Goal: Task Accomplishment & Management: Manage account settings

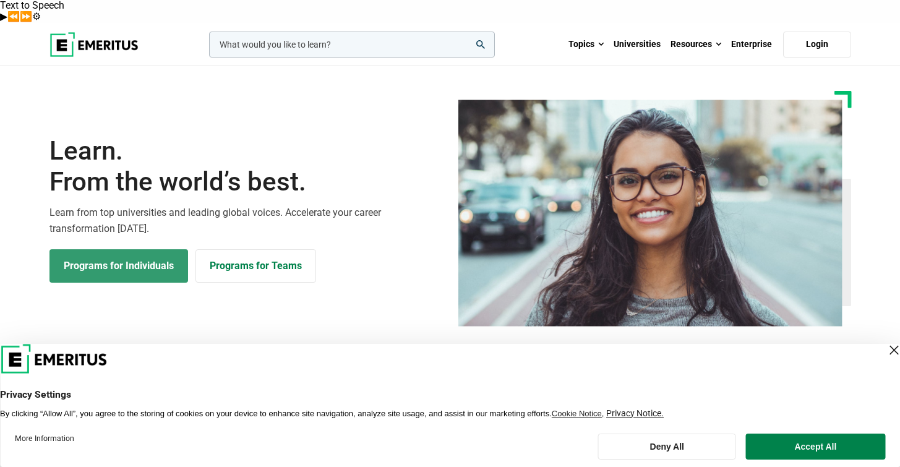
click at [127, 249] on link "Programs for Individuals" at bounding box center [118, 265] width 139 height 33
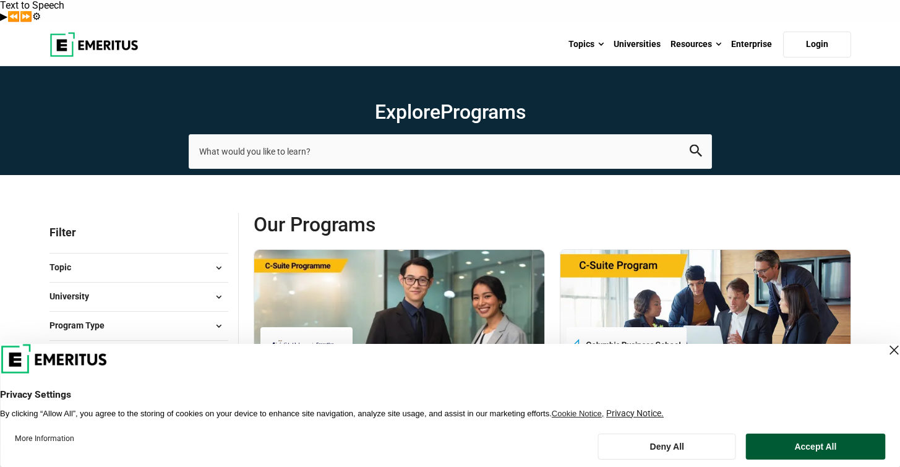
click at [779, 443] on button "Accept All" at bounding box center [815, 446] width 139 height 26
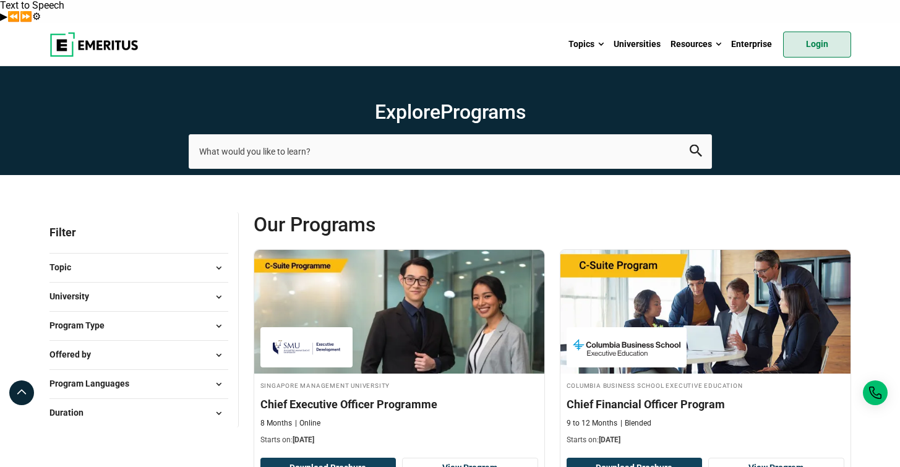
click at [824, 32] on link "Login" at bounding box center [817, 45] width 68 height 26
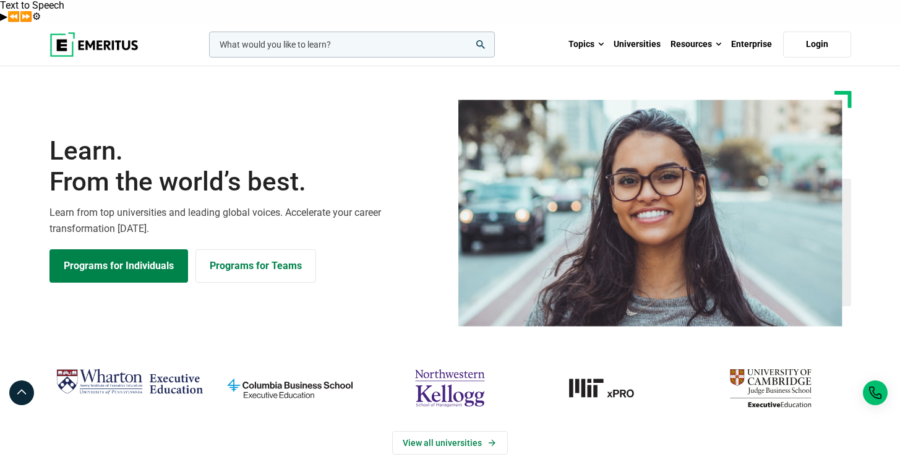
click at [85, 32] on img at bounding box center [93, 44] width 89 height 25
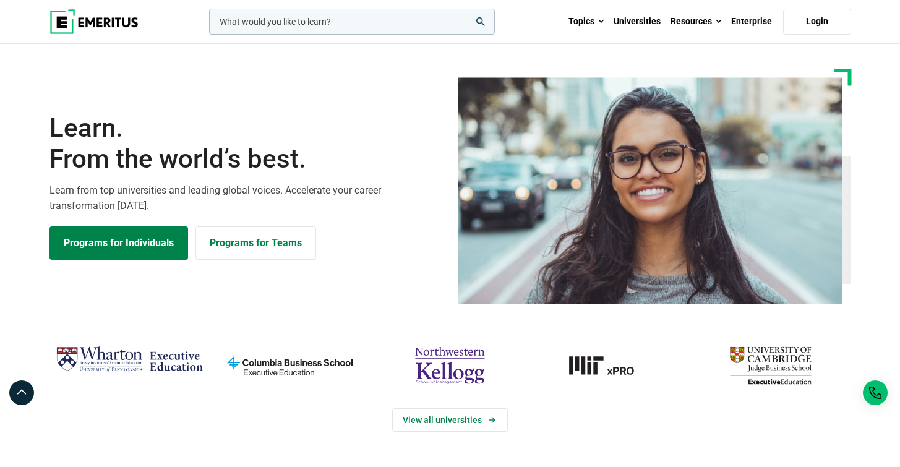
click at [85, 21] on img at bounding box center [93, 21] width 89 height 25
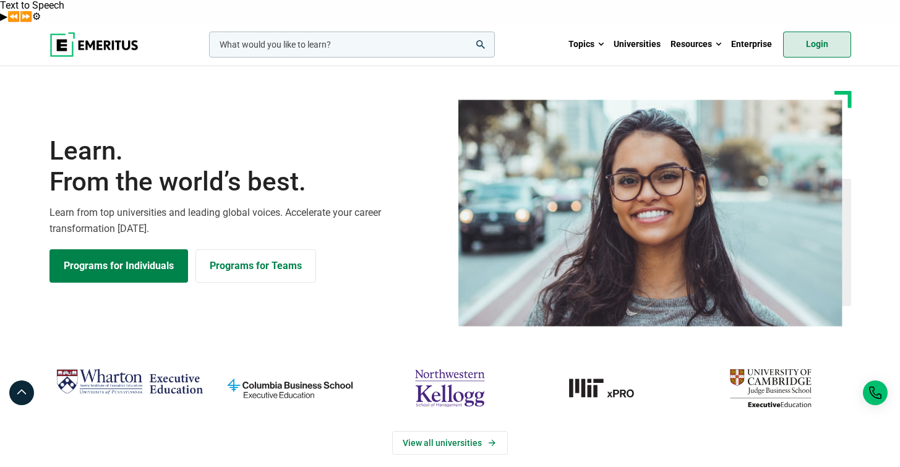
click at [832, 32] on link "Login" at bounding box center [817, 45] width 68 height 26
